Goal: Use online tool/utility: Utilize a website feature to perform a specific function

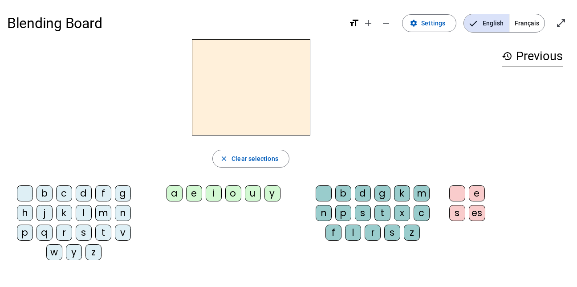
click at [101, 209] on div "m" at bounding box center [103, 213] width 16 height 16
click at [235, 192] on div "o" at bounding box center [233, 193] width 16 height 16
click at [382, 210] on div "t" at bounding box center [382, 213] width 16 height 16
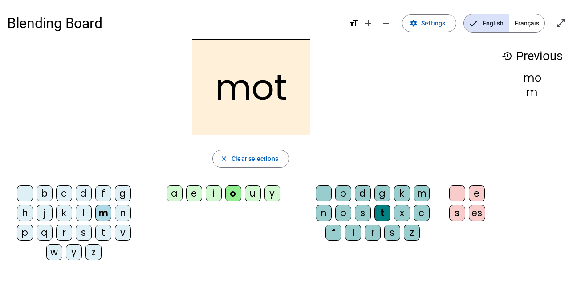
click at [23, 234] on div "p" at bounding box center [25, 232] width 16 height 16
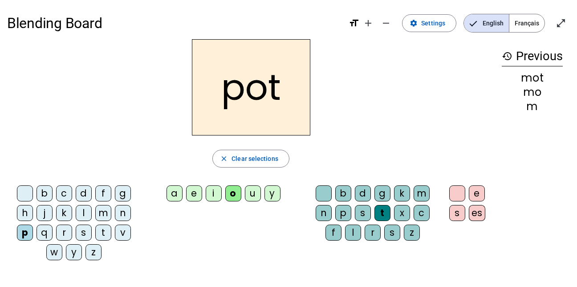
click at [82, 209] on div "l" at bounding box center [84, 213] width 16 height 16
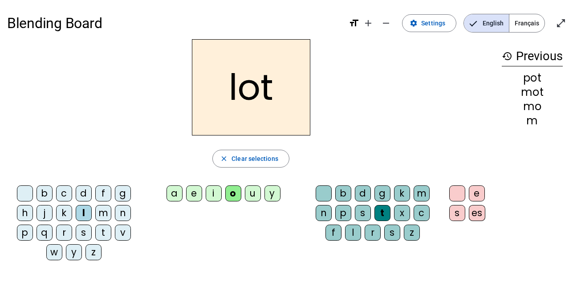
click at [62, 232] on div "r" at bounding box center [64, 232] width 16 height 16
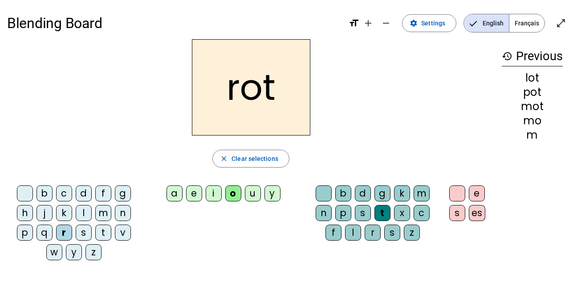
click at [170, 192] on div "a" at bounding box center [174, 193] width 16 height 16
click at [213, 191] on div "i" at bounding box center [214, 193] width 16 height 16
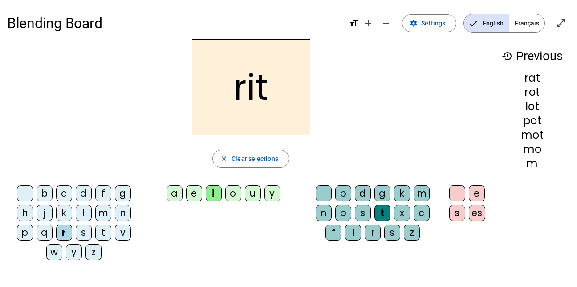
click at [123, 236] on div "v" at bounding box center [123, 232] width 16 height 16
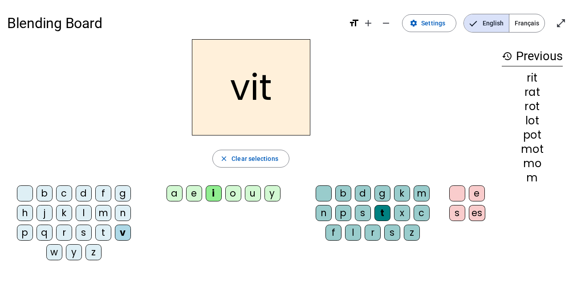
click at [102, 212] on div "m" at bounding box center [103, 213] width 16 height 16
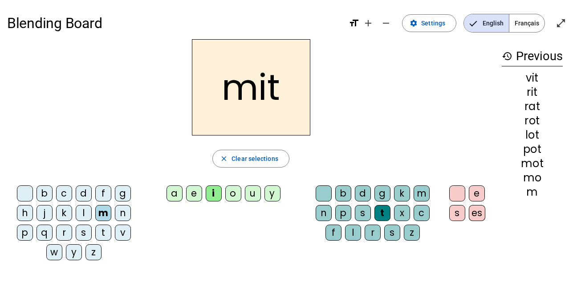
click at [85, 193] on div "d" at bounding box center [84, 193] width 16 height 16
